Goal: Task Accomplishment & Management: Use online tool/utility

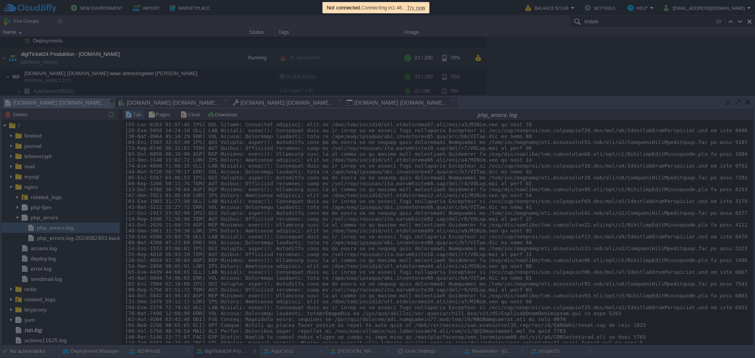
click at [425, 10] on span "Try now" at bounding box center [416, 8] width 18 height 6
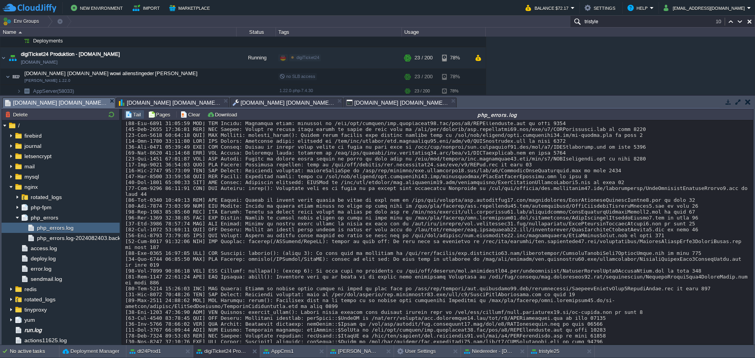
scroll to position [12398, 0]
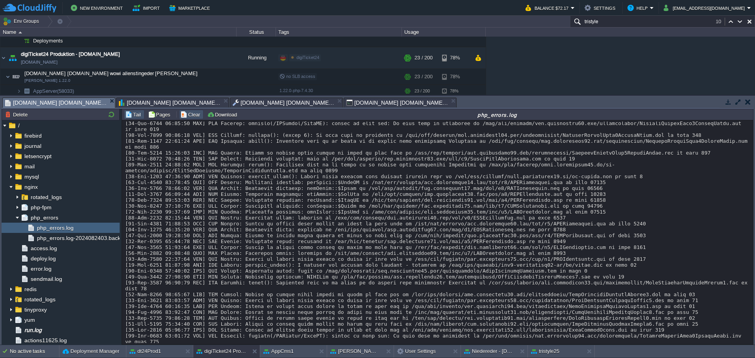
click at [188, 112] on button "Clear" at bounding box center [191, 114] width 22 height 7
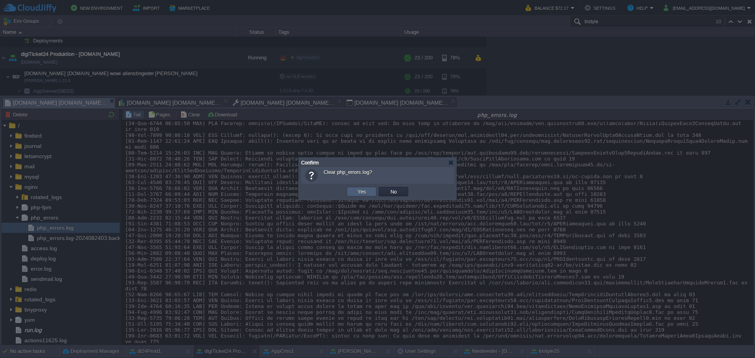
click at [355, 193] on td "Yes" at bounding box center [362, 191] width 30 height 9
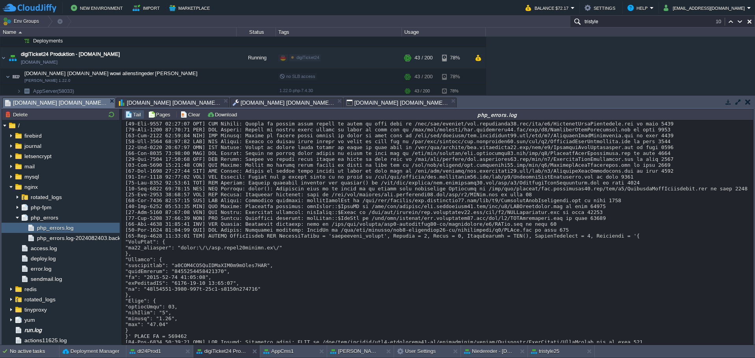
scroll to position [1311, 0]
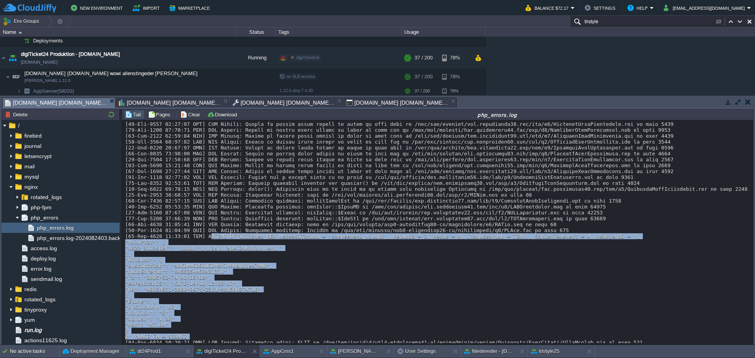
drag, startPoint x: 201, startPoint y: 171, endPoint x: 188, endPoint y: 271, distance: 100.8
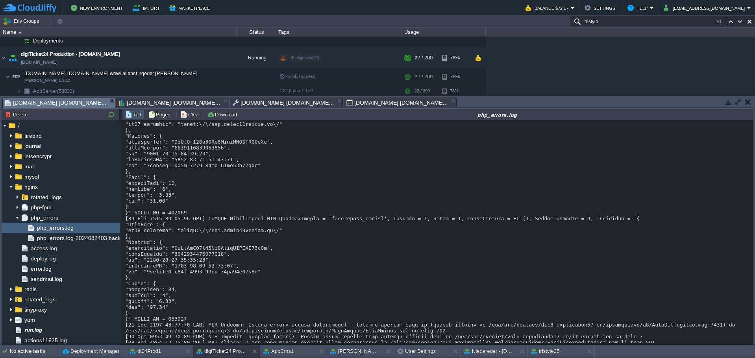
scroll to position [4276, 0]
drag, startPoint x: 753, startPoint y: 253, endPoint x: 753, endPoint y: 268, distance: 15.0
click at [753, 268] on div "Tasks Activity Log Archive Git / SVN Application Servers : Log Application Serv…" at bounding box center [377, 220] width 755 height 249
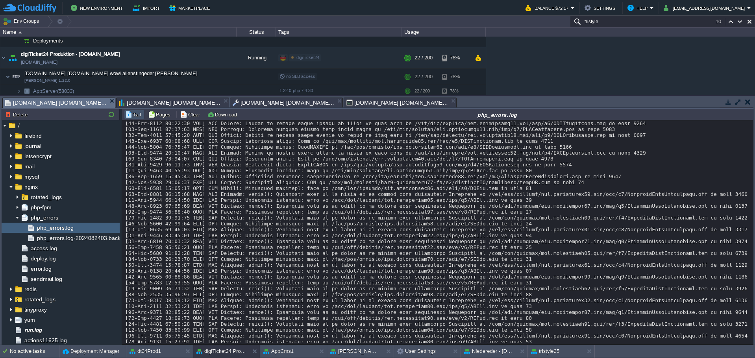
scroll to position [7587, 0]
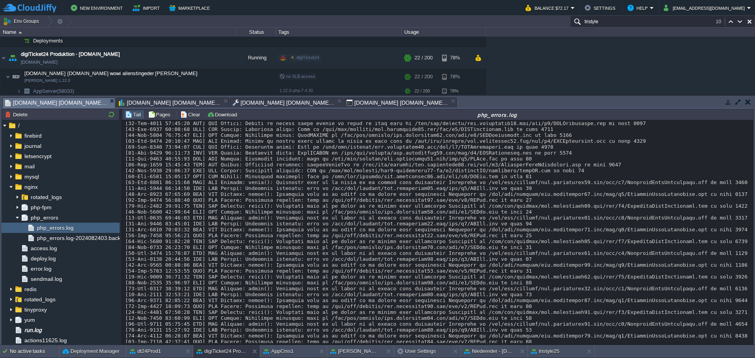
drag, startPoint x: 271, startPoint y: 281, endPoint x: 229, endPoint y: 278, distance: 41.8
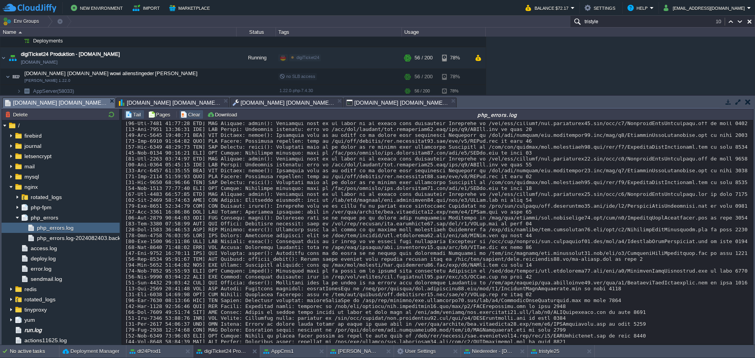
click at [184, 116] on button "Clear" at bounding box center [191, 114] width 22 height 7
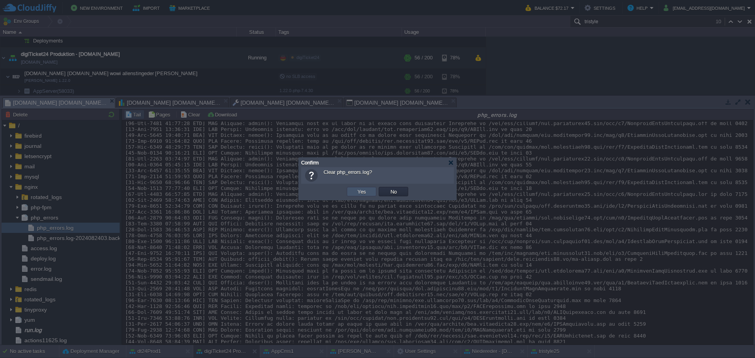
click at [357, 192] on button "Yes" at bounding box center [361, 191] width 13 height 7
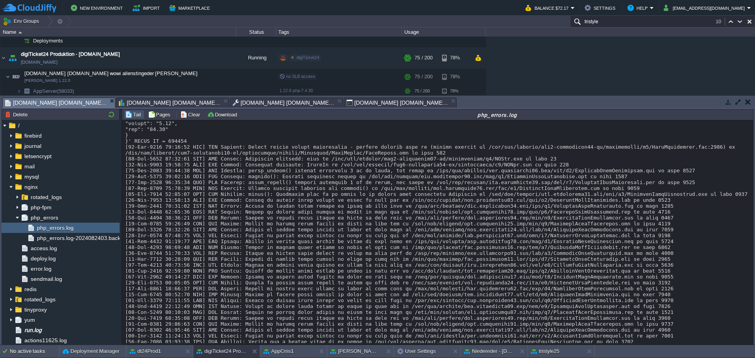
scroll to position [550, 0]
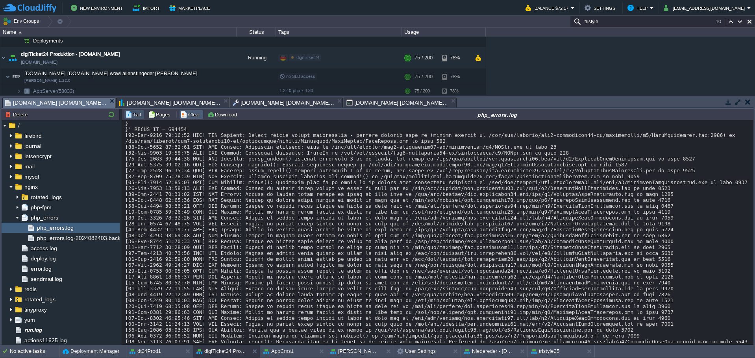
click at [194, 111] on button "Clear" at bounding box center [191, 114] width 22 height 7
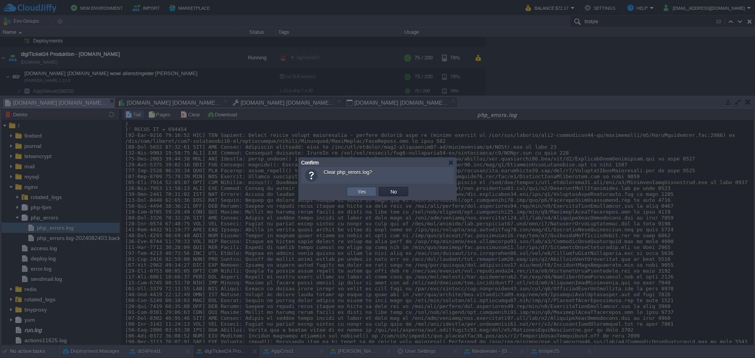
click at [355, 190] on button "Yes" at bounding box center [361, 191] width 13 height 7
